Goal: Navigation & Orientation: Find specific page/section

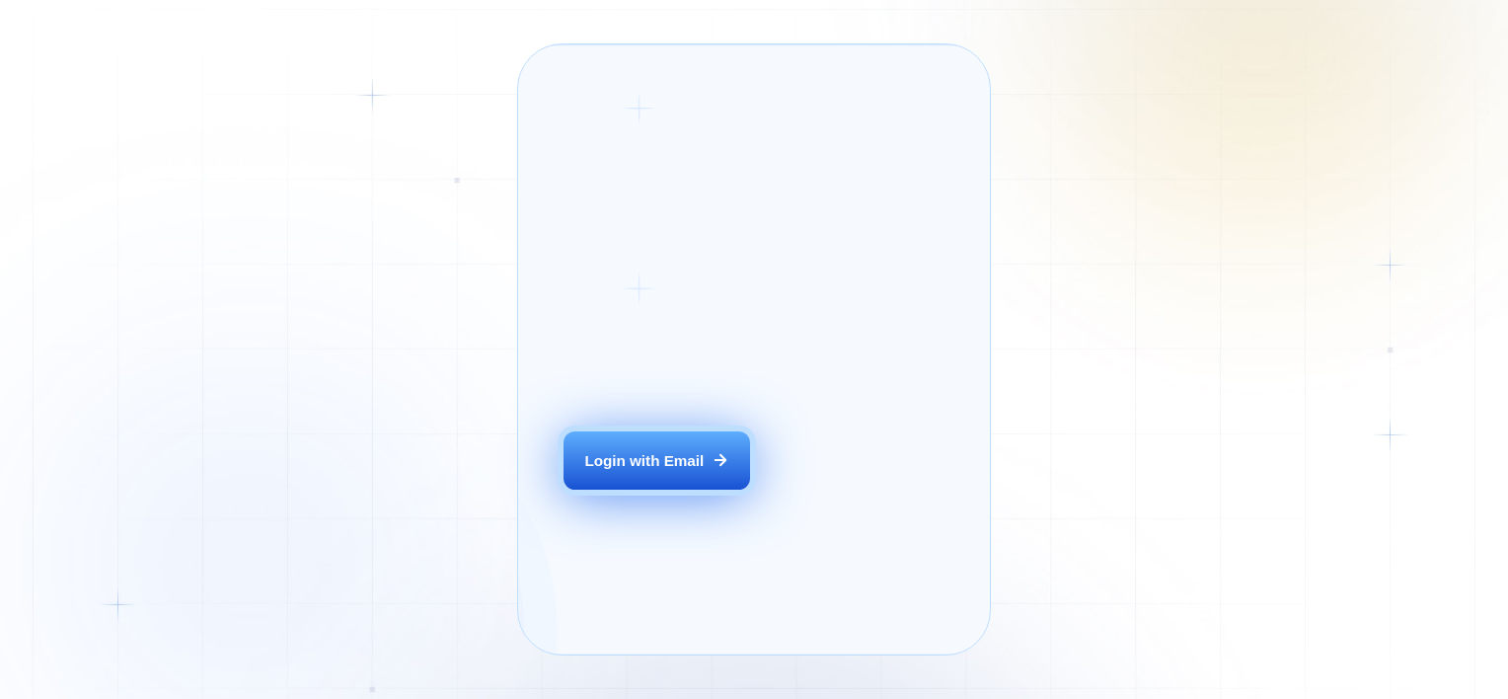
click at [684, 497] on div "Login ‍ Welcome to GigRadar. AI Business Manager for Agencies Login with Email" at bounding box center [681, 350] width 281 height 566
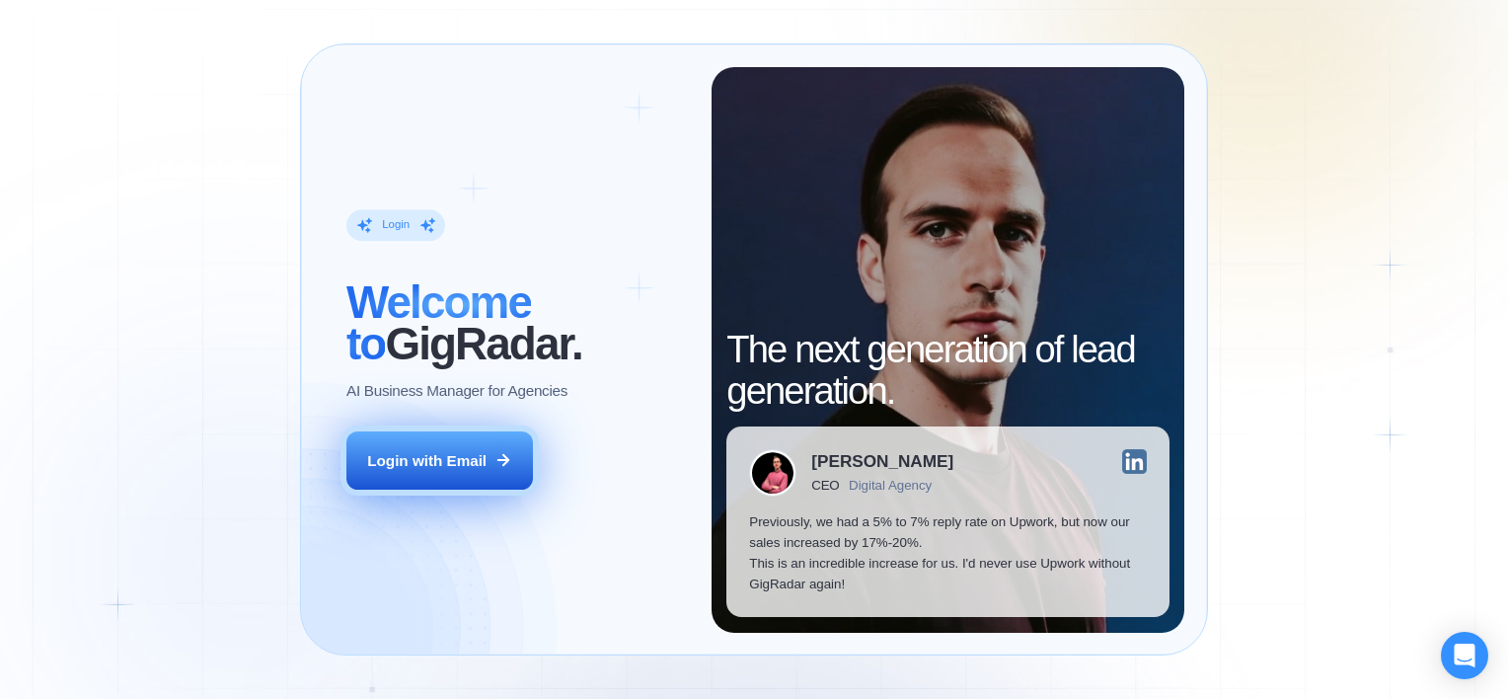
click at [462, 466] on div "Login with Email" at bounding box center [426, 460] width 119 height 21
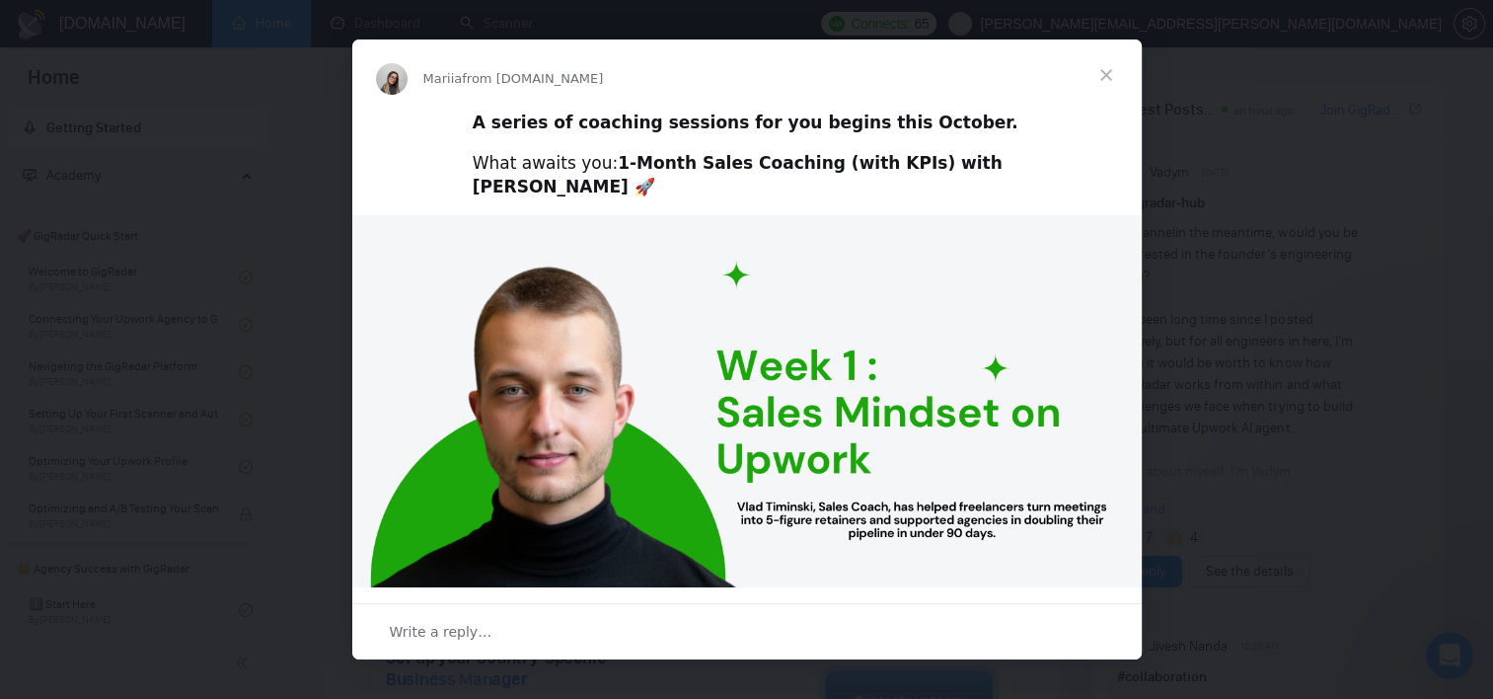
click at [1100, 77] on span "Close" at bounding box center [1106, 74] width 71 height 71
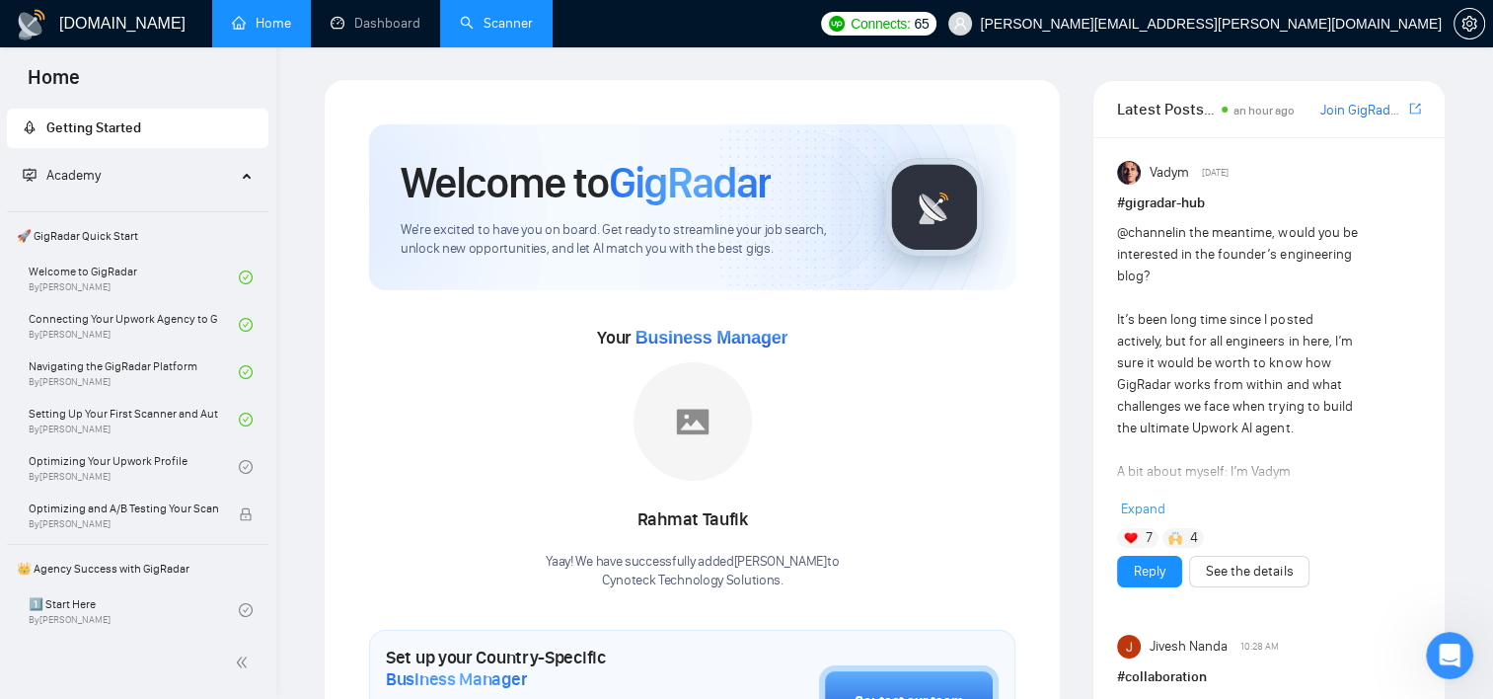
click at [471, 18] on link "Scanner" at bounding box center [496, 23] width 73 height 17
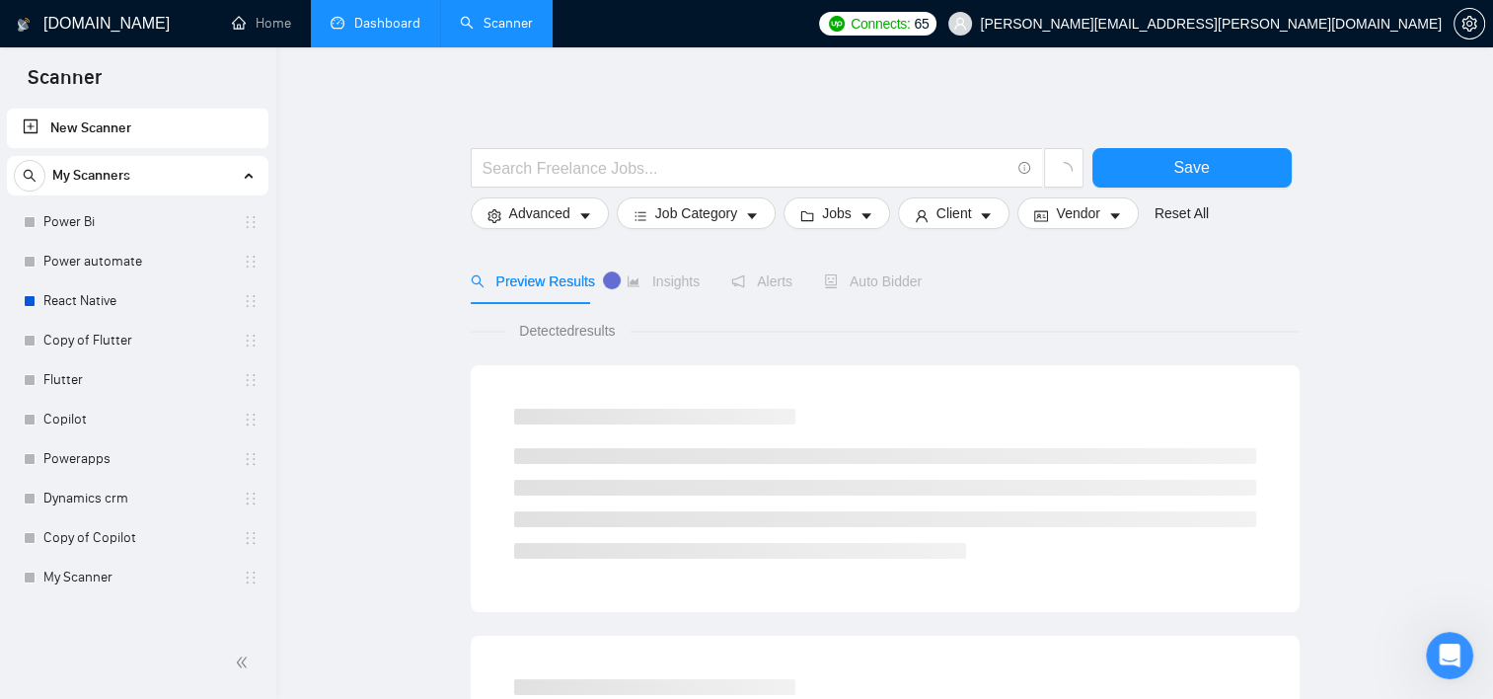
click at [420, 19] on link "Dashboard" at bounding box center [376, 23] width 90 height 17
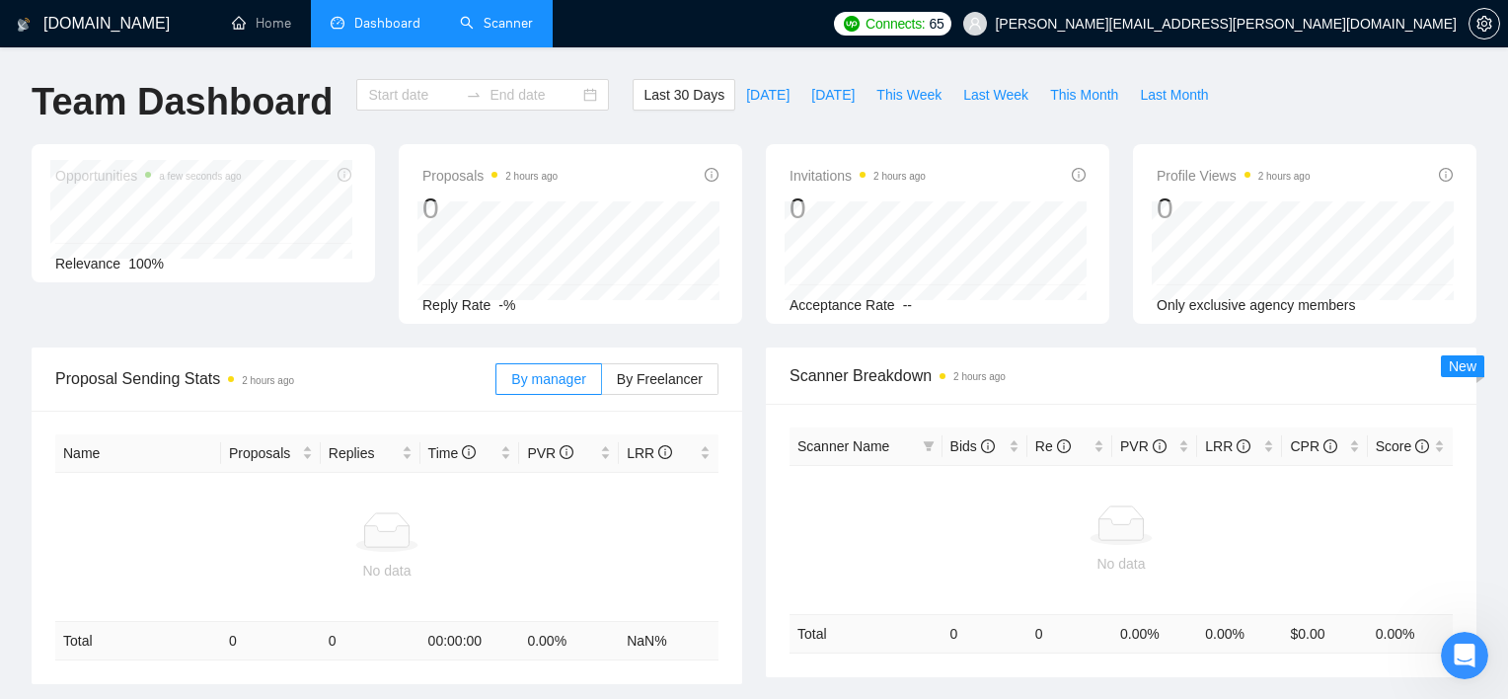
type input "[DATE]"
